Goal: Use online tool/utility: Utilize a website feature to perform a specific function

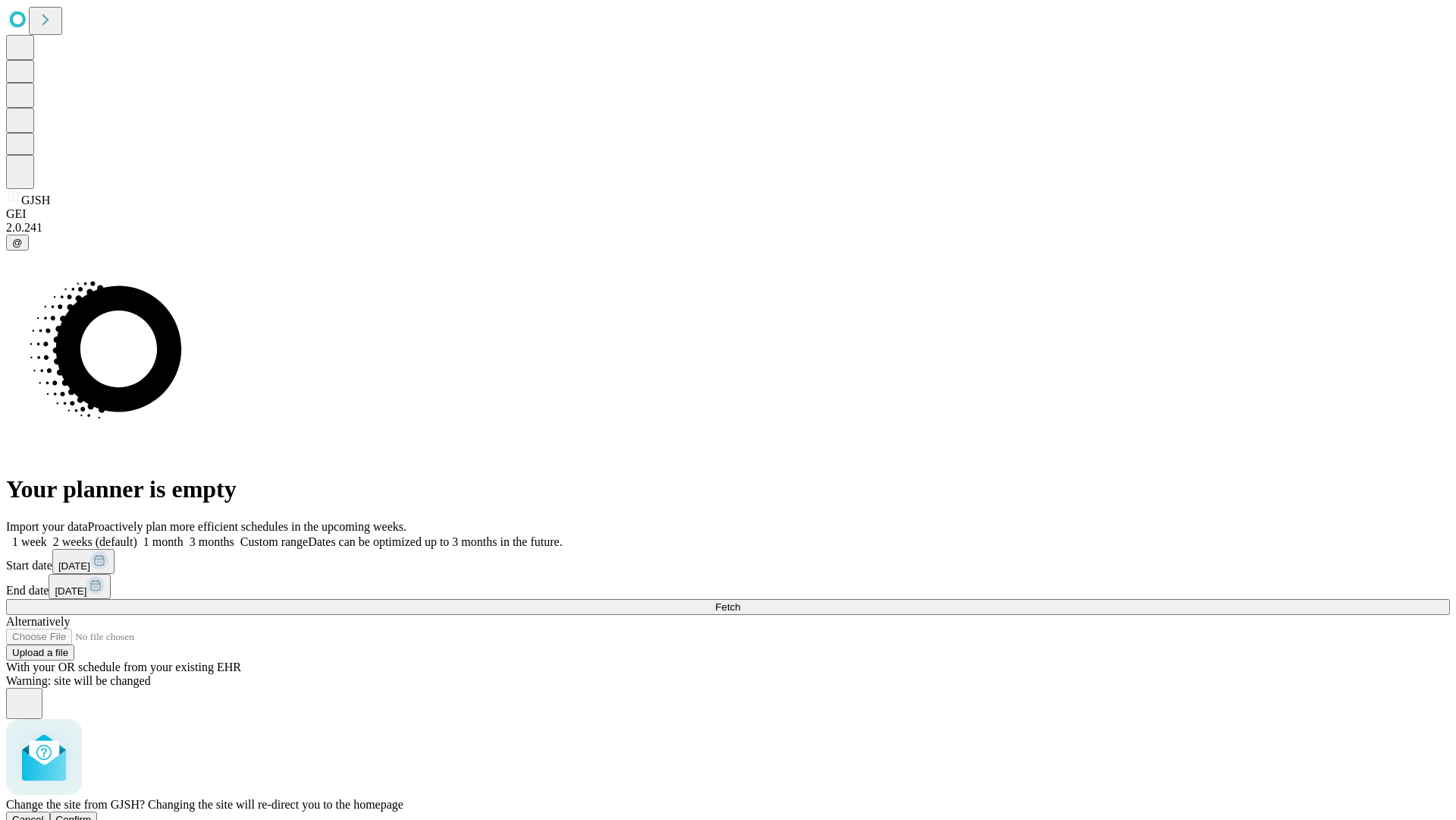
click at [92, 813] on span "Confirm" at bounding box center [74, 818] width 36 height 11
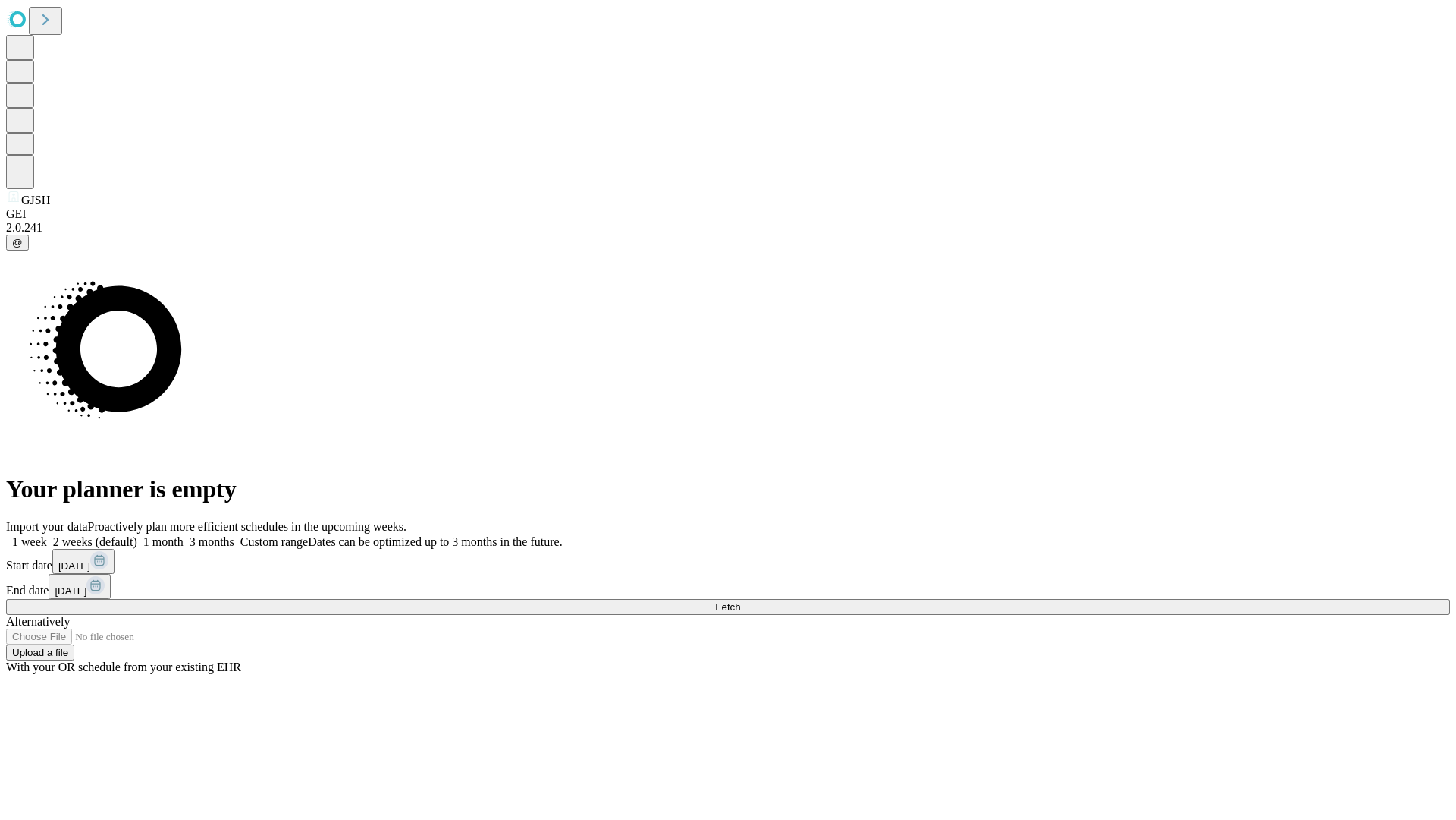
click at [184, 535] on label "1 month" at bounding box center [160, 541] width 46 height 13
click at [740, 601] on span "Fetch" at bounding box center [727, 606] width 25 height 11
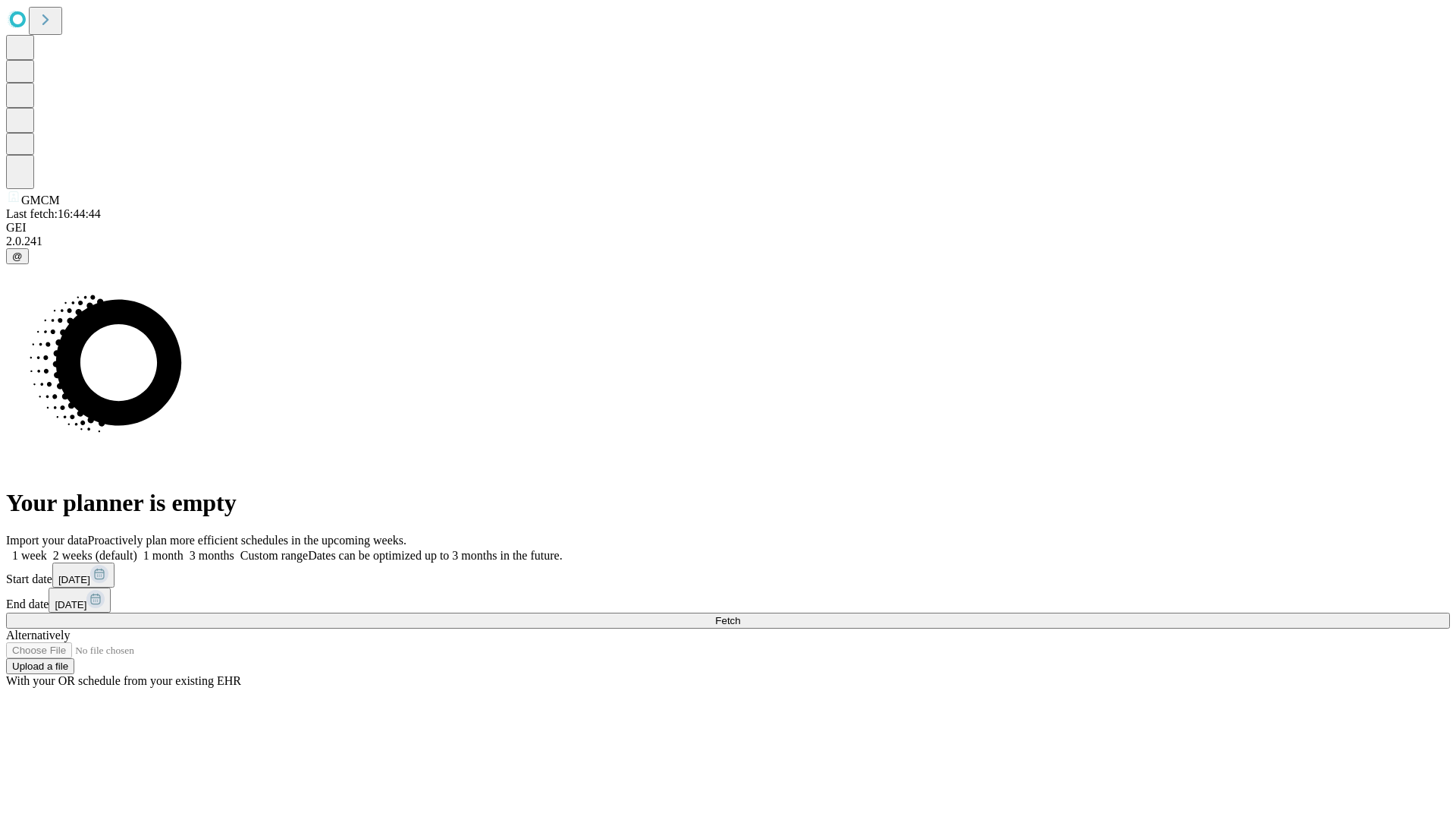
click at [184, 549] on label "1 month" at bounding box center [160, 555] width 46 height 13
click at [740, 615] on span "Fetch" at bounding box center [727, 620] width 25 height 11
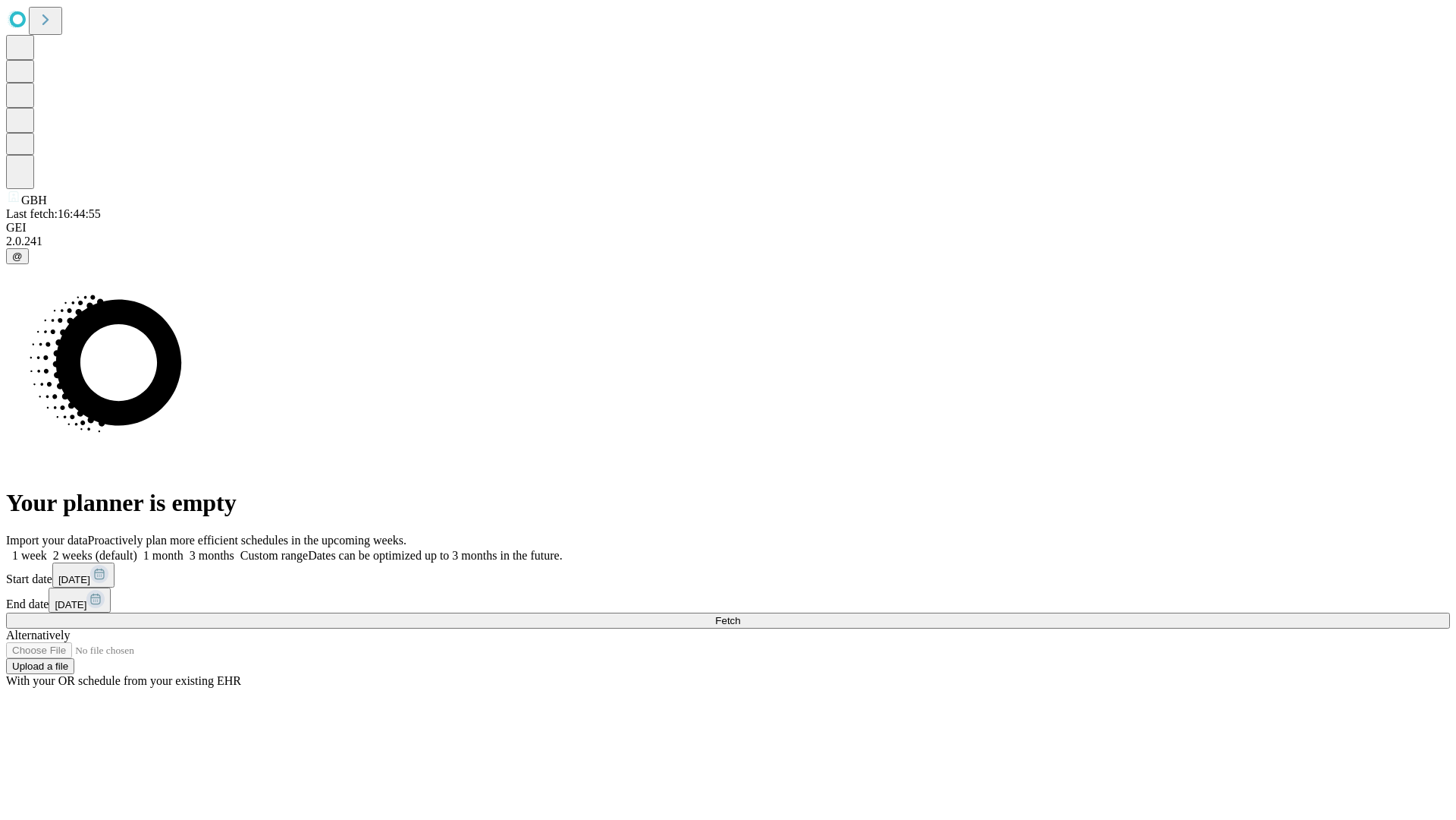
click at [184, 549] on label "1 month" at bounding box center [160, 555] width 46 height 13
click at [740, 615] on span "Fetch" at bounding box center [727, 620] width 25 height 11
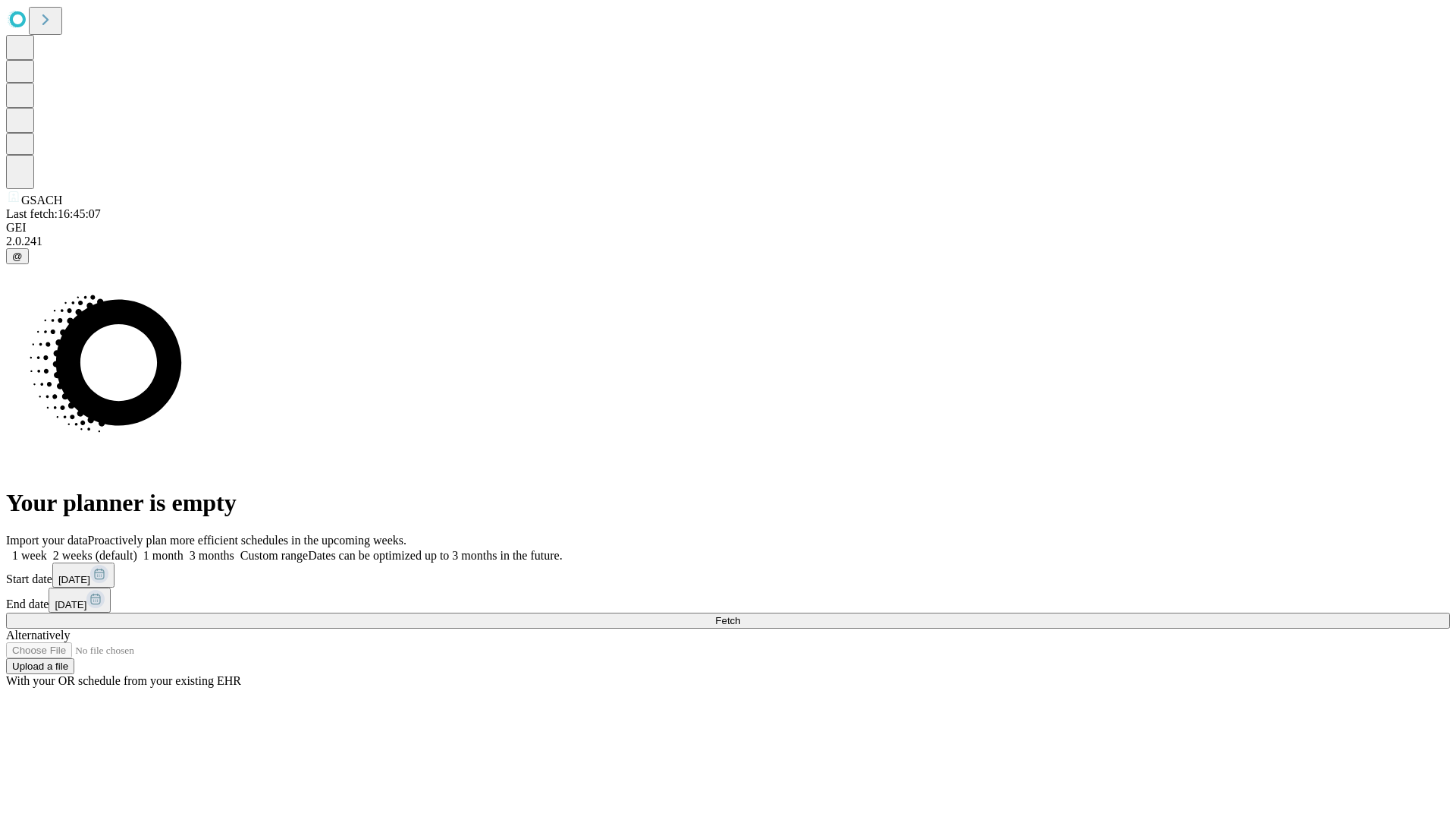
click at [184, 549] on label "1 month" at bounding box center [160, 555] width 46 height 13
click at [740, 615] on span "Fetch" at bounding box center [727, 620] width 25 height 11
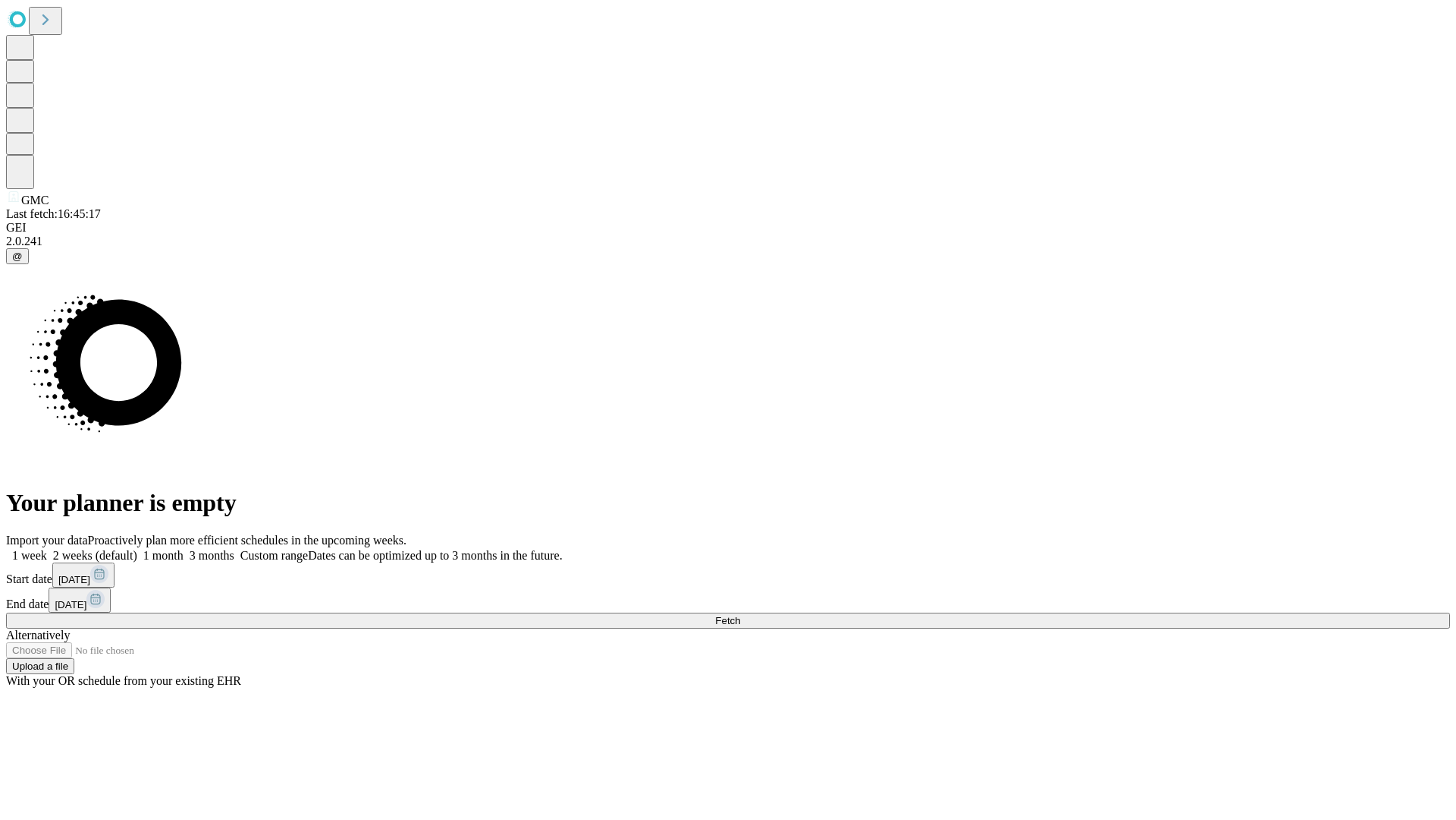
click at [184, 549] on label "1 month" at bounding box center [160, 555] width 46 height 13
click at [740, 615] on span "Fetch" at bounding box center [727, 620] width 25 height 11
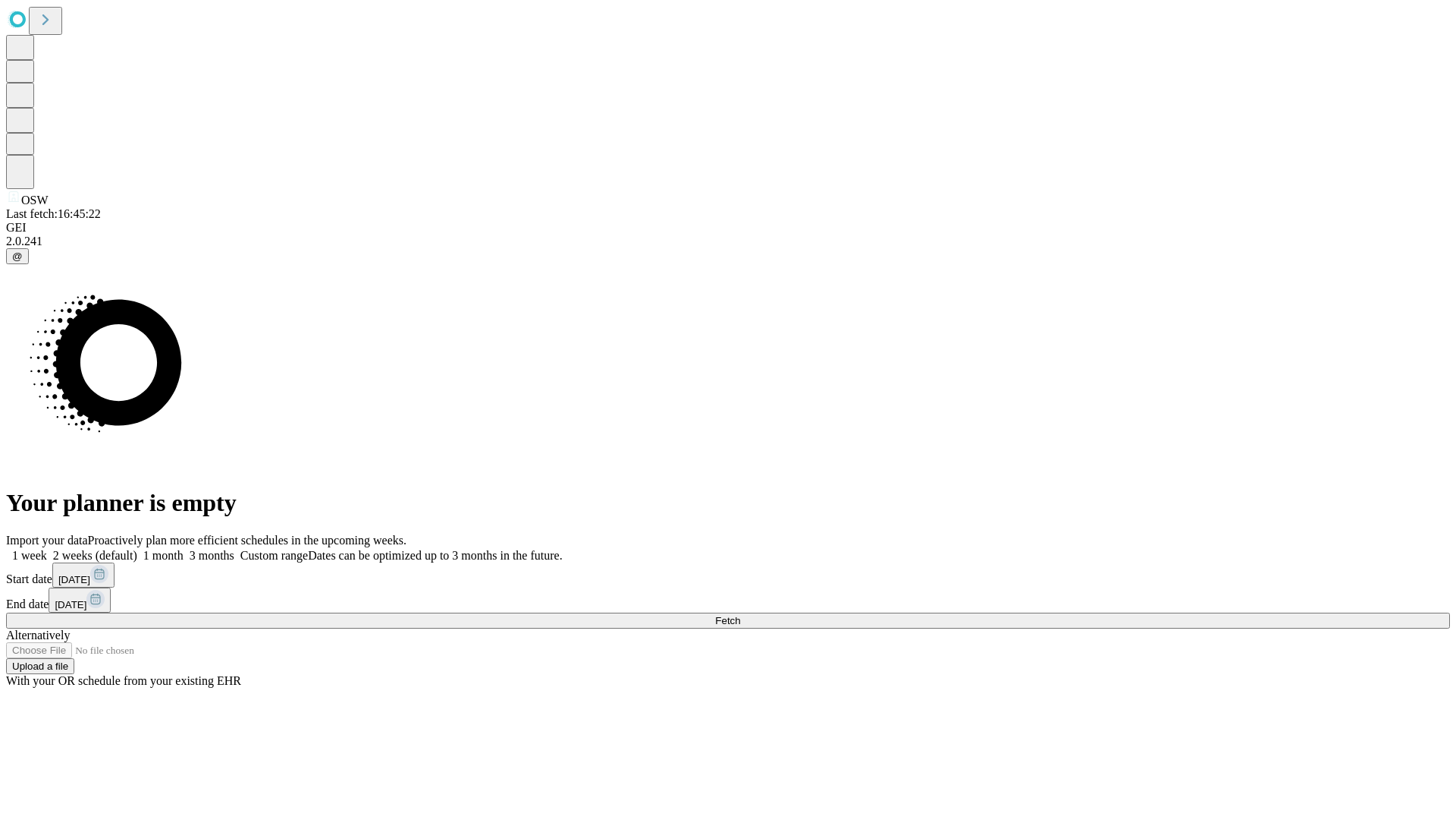
click at [184, 549] on label "1 month" at bounding box center [160, 555] width 46 height 13
click at [740, 615] on span "Fetch" at bounding box center [727, 620] width 25 height 11
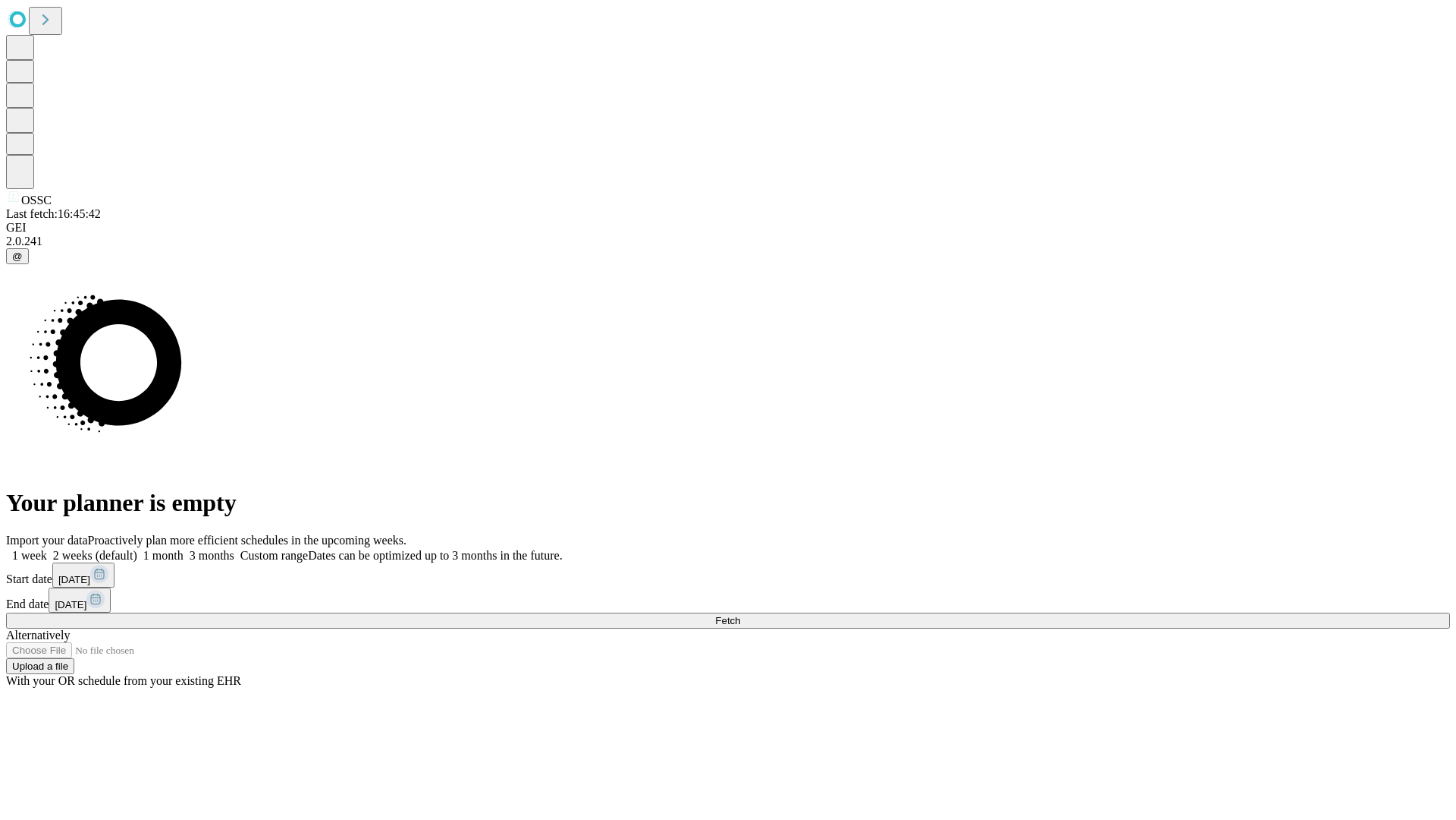
click at [184, 549] on label "1 month" at bounding box center [160, 555] width 46 height 13
click at [740, 615] on span "Fetch" at bounding box center [727, 620] width 25 height 11
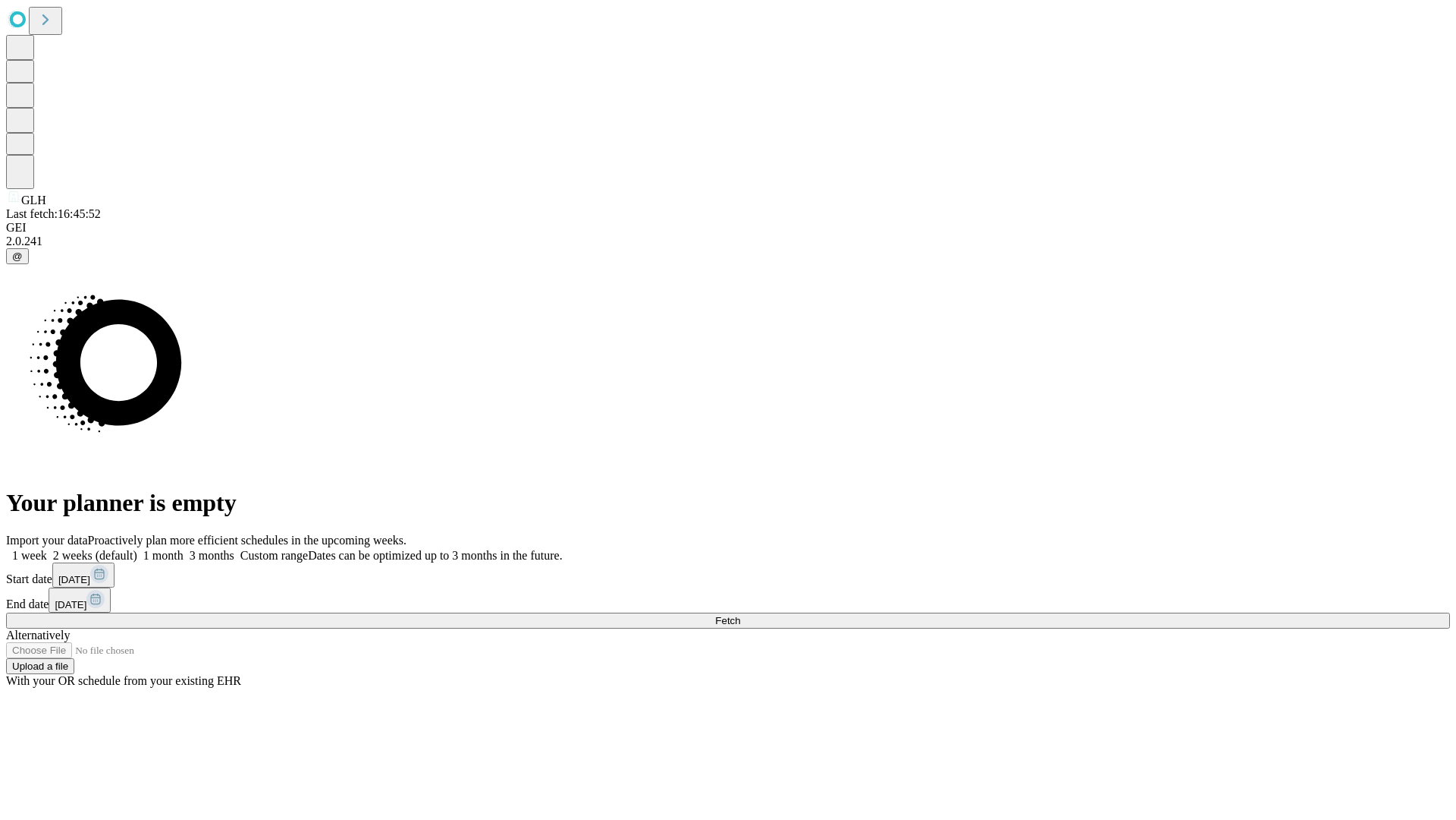
click at [184, 549] on label "1 month" at bounding box center [160, 555] width 46 height 13
click at [740, 615] on span "Fetch" at bounding box center [727, 620] width 25 height 11
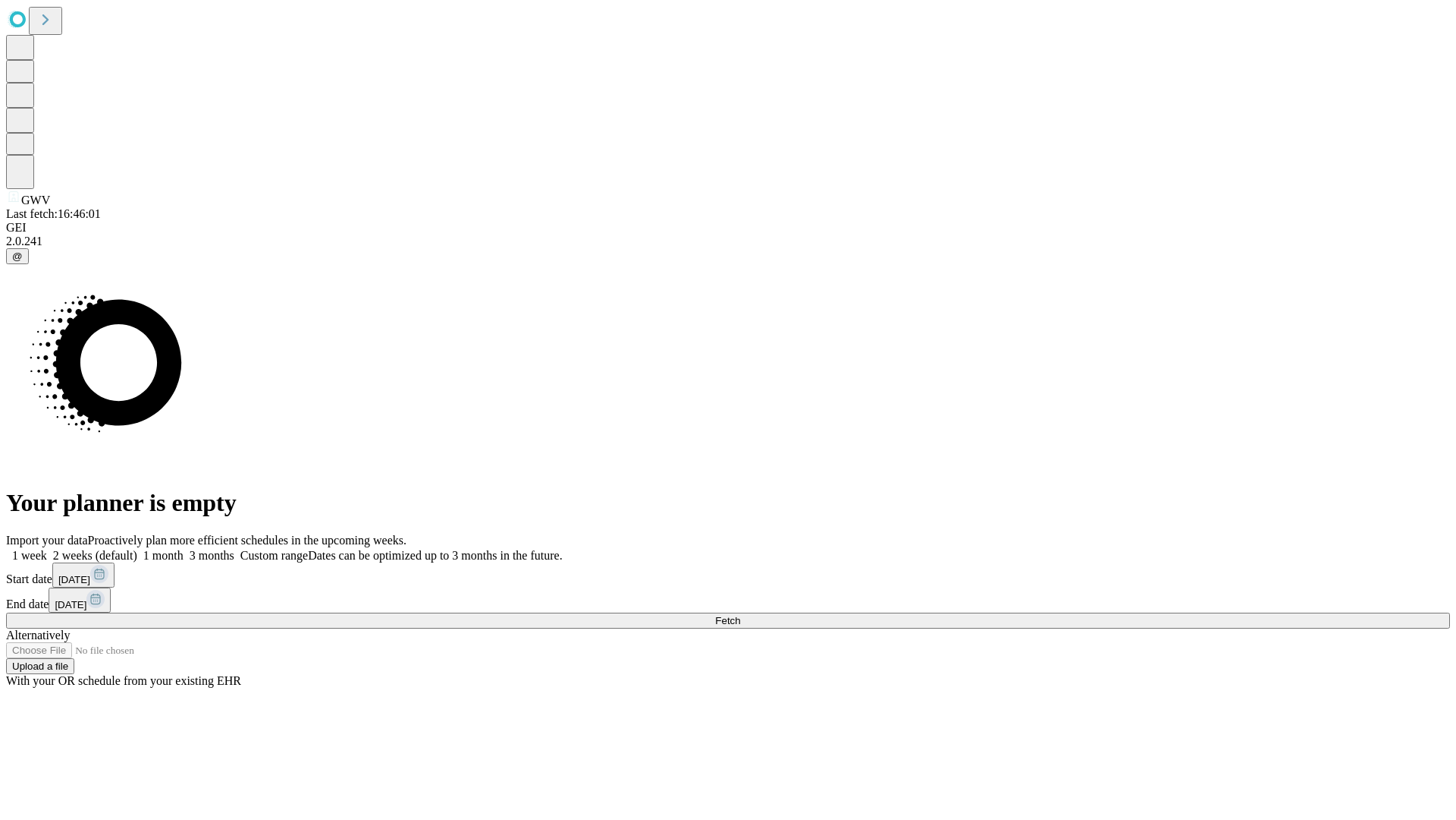
click at [184, 549] on label "1 month" at bounding box center [160, 555] width 46 height 13
click at [740, 615] on span "Fetch" at bounding box center [727, 620] width 25 height 11
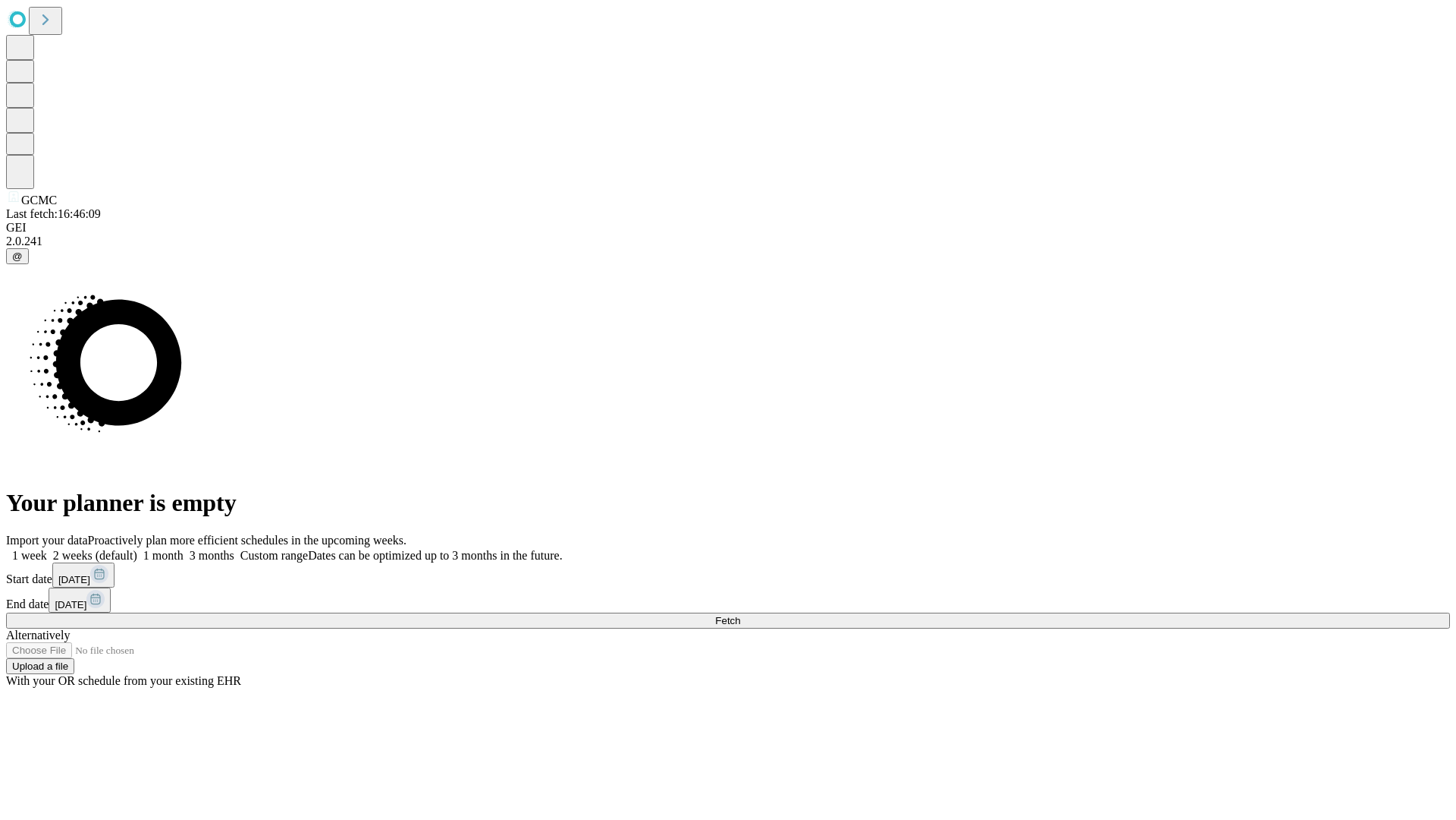
click at [184, 549] on label "1 month" at bounding box center [160, 555] width 46 height 13
click at [740, 615] on span "Fetch" at bounding box center [727, 620] width 25 height 11
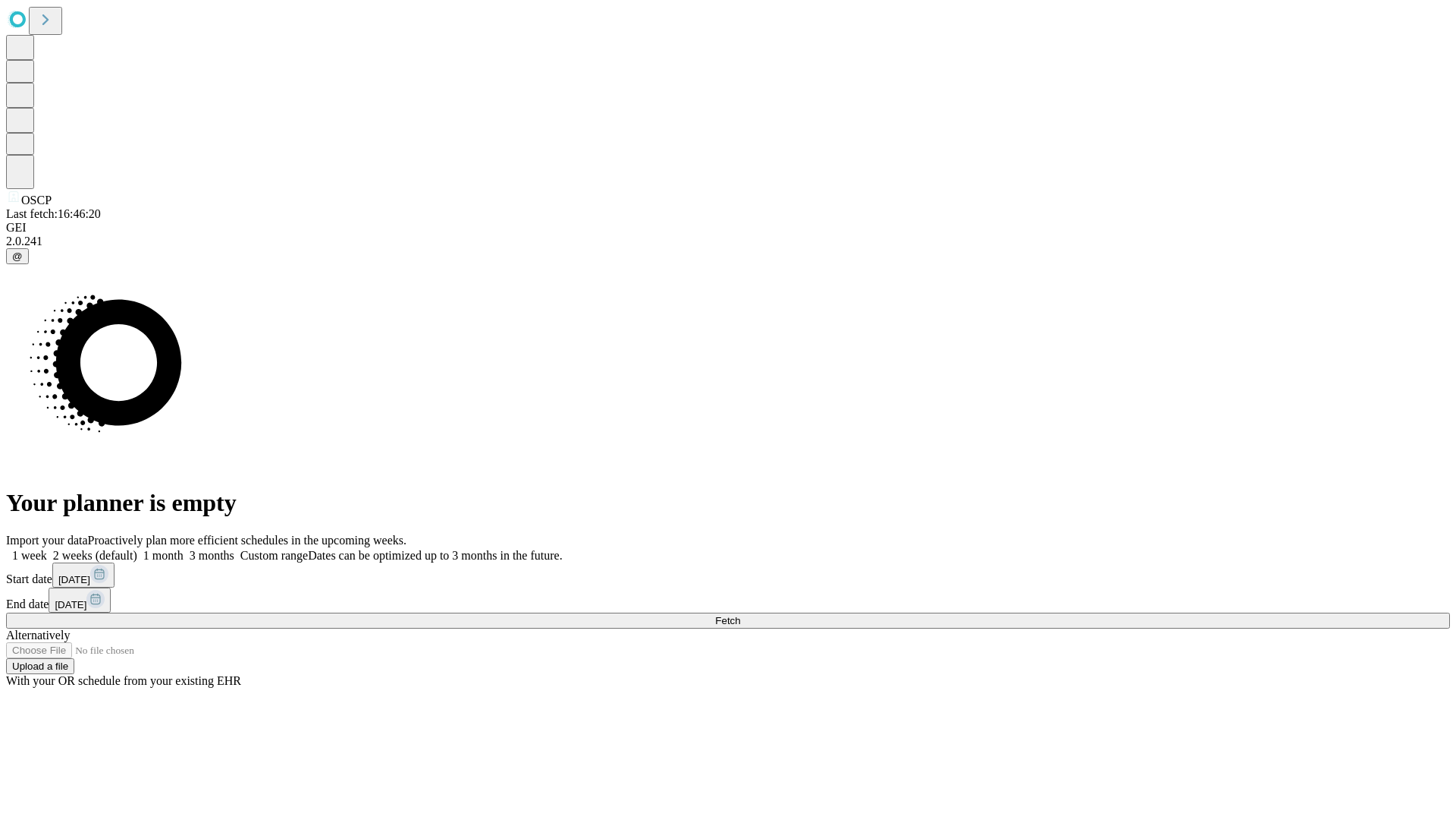
click at [184, 549] on label "1 month" at bounding box center [160, 555] width 46 height 13
click at [740, 615] on span "Fetch" at bounding box center [727, 620] width 25 height 11
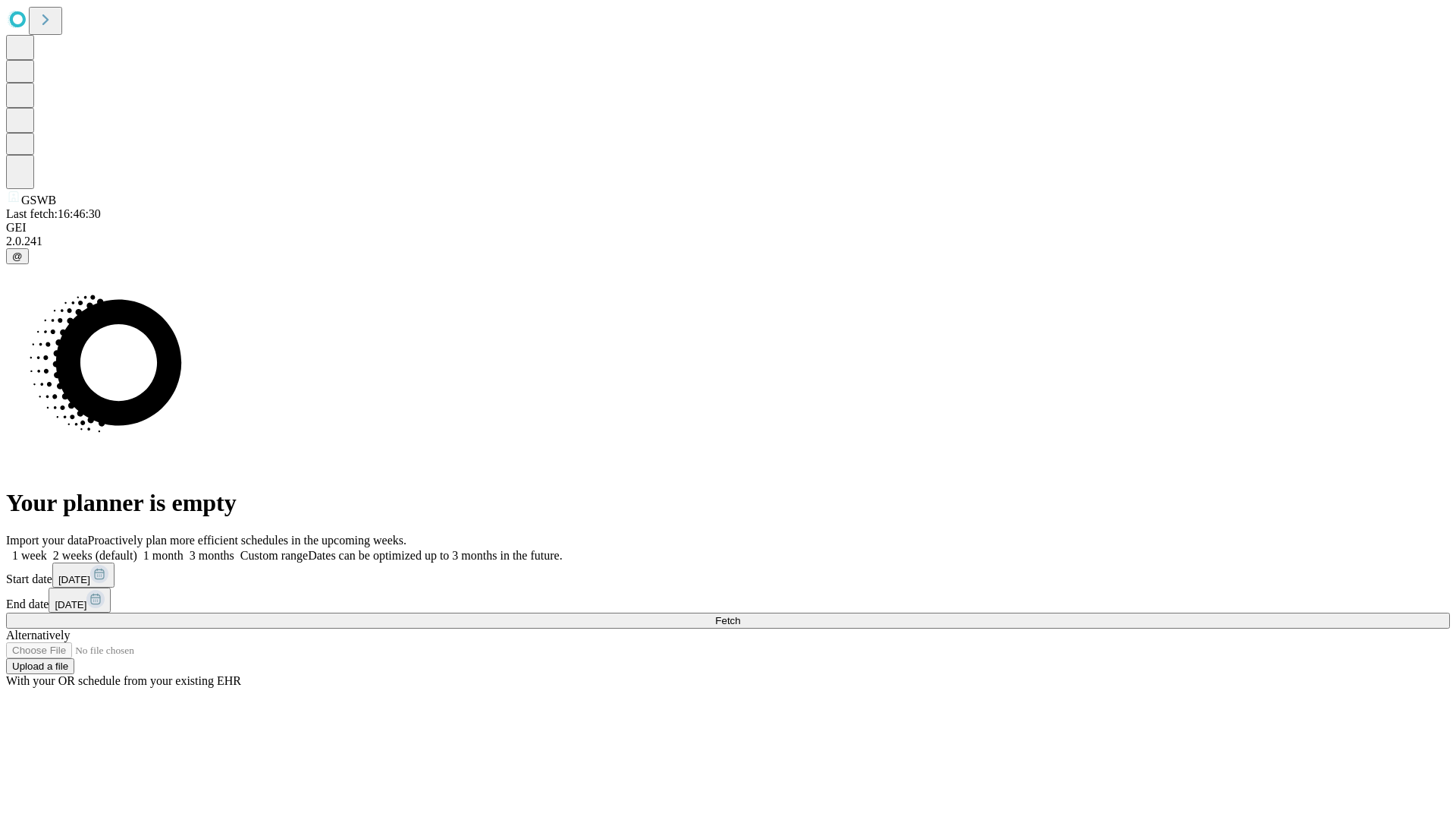
click at [184, 549] on label "1 month" at bounding box center [160, 555] width 46 height 13
click at [740, 615] on span "Fetch" at bounding box center [727, 620] width 25 height 11
